Goal: Transaction & Acquisition: Purchase product/service

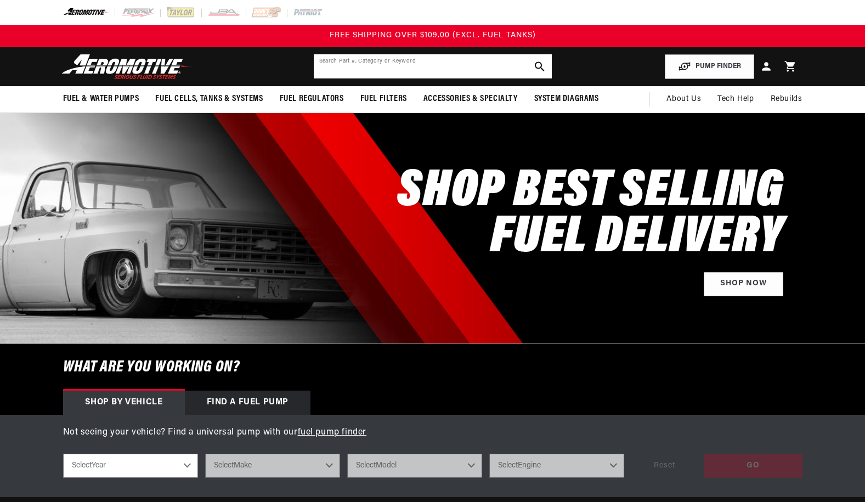
click at [376, 63] on input "text" at bounding box center [433, 66] width 238 height 24
paste input "18055"
type input "18055"
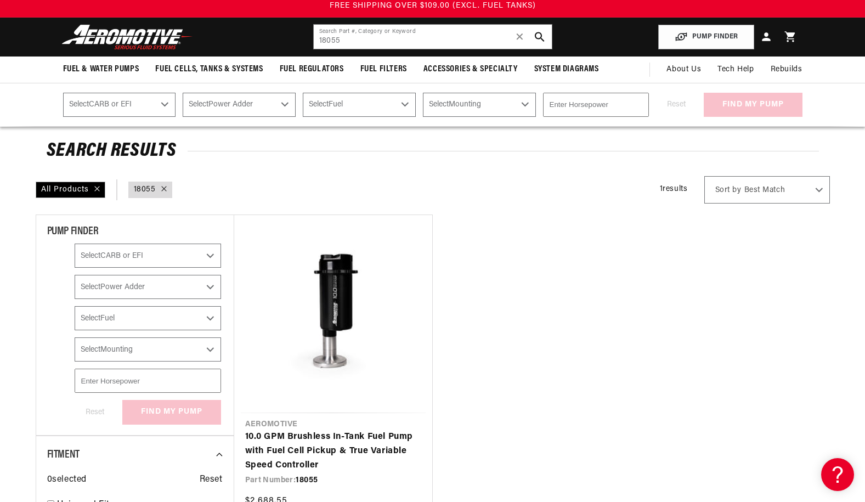
scroll to position [73, 0]
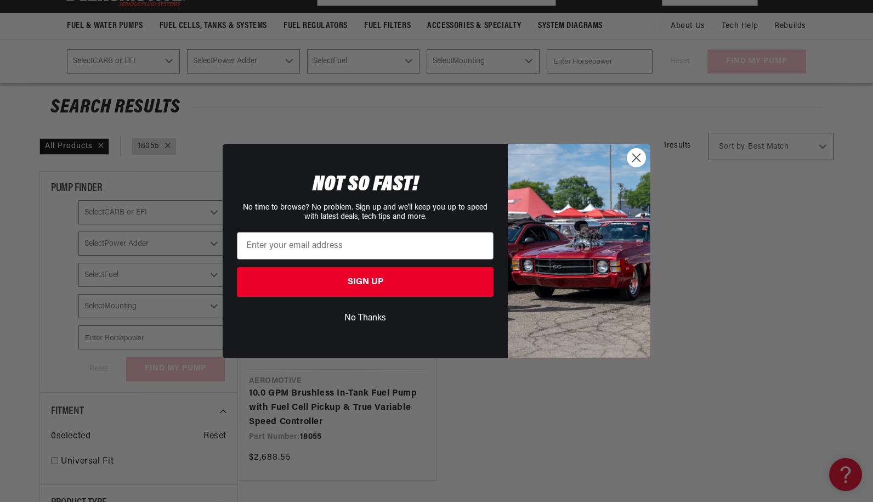
drag, startPoint x: 636, startPoint y: 166, endPoint x: 604, endPoint y: 191, distance: 40.7
click at [636, 166] on circle "Close dialog" at bounding box center [636, 158] width 18 height 18
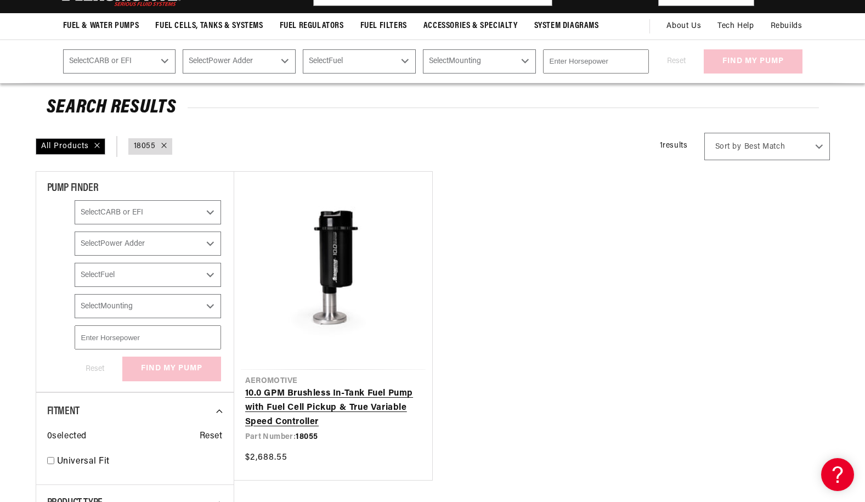
click at [341, 404] on link "10.0 GPM Brushless In-Tank Fuel Pump with Fuel Cell Pickup & True Variable Spee…" at bounding box center [333, 408] width 176 height 42
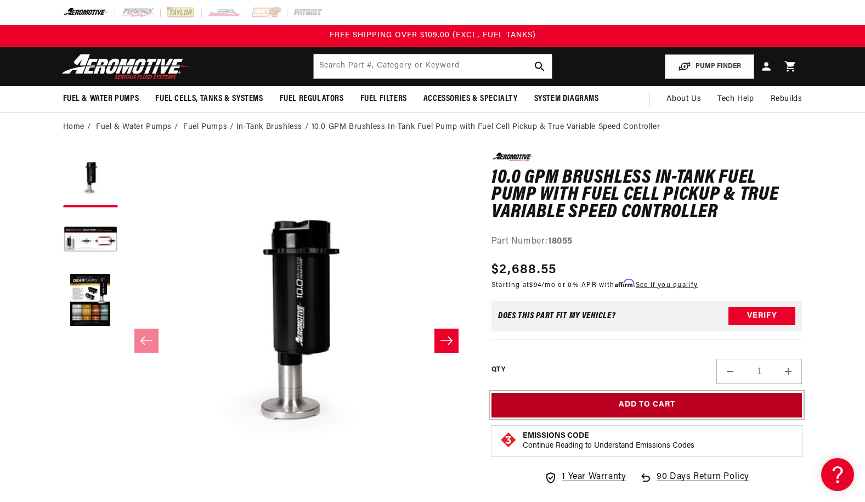
click at [638, 401] on button "Add to Cart" at bounding box center [646, 405] width 311 height 25
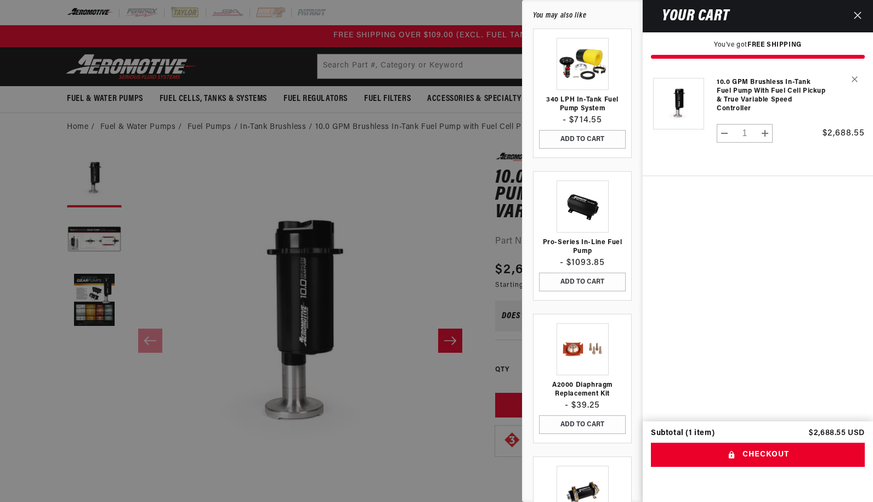
drag, startPoint x: 715, startPoint y: 174, endPoint x: 411, endPoint y: 61, distance: 324.6
click at [714, 174] on form "Product image Product Total Quantity 10.0 GPM Brushless In-Tank Fuel Pump with …" at bounding box center [758, 125] width 230 height 117
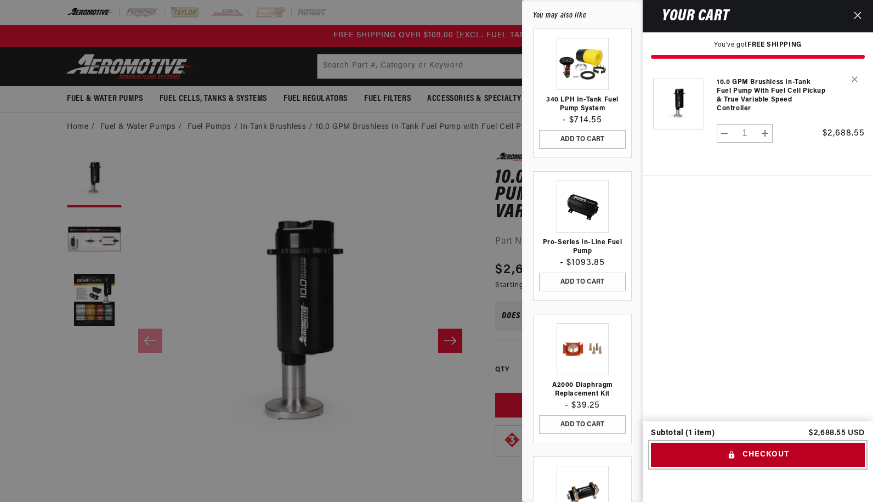
click at [774, 451] on button "Checkout" at bounding box center [758, 454] width 214 height 25
